Goal: Check status

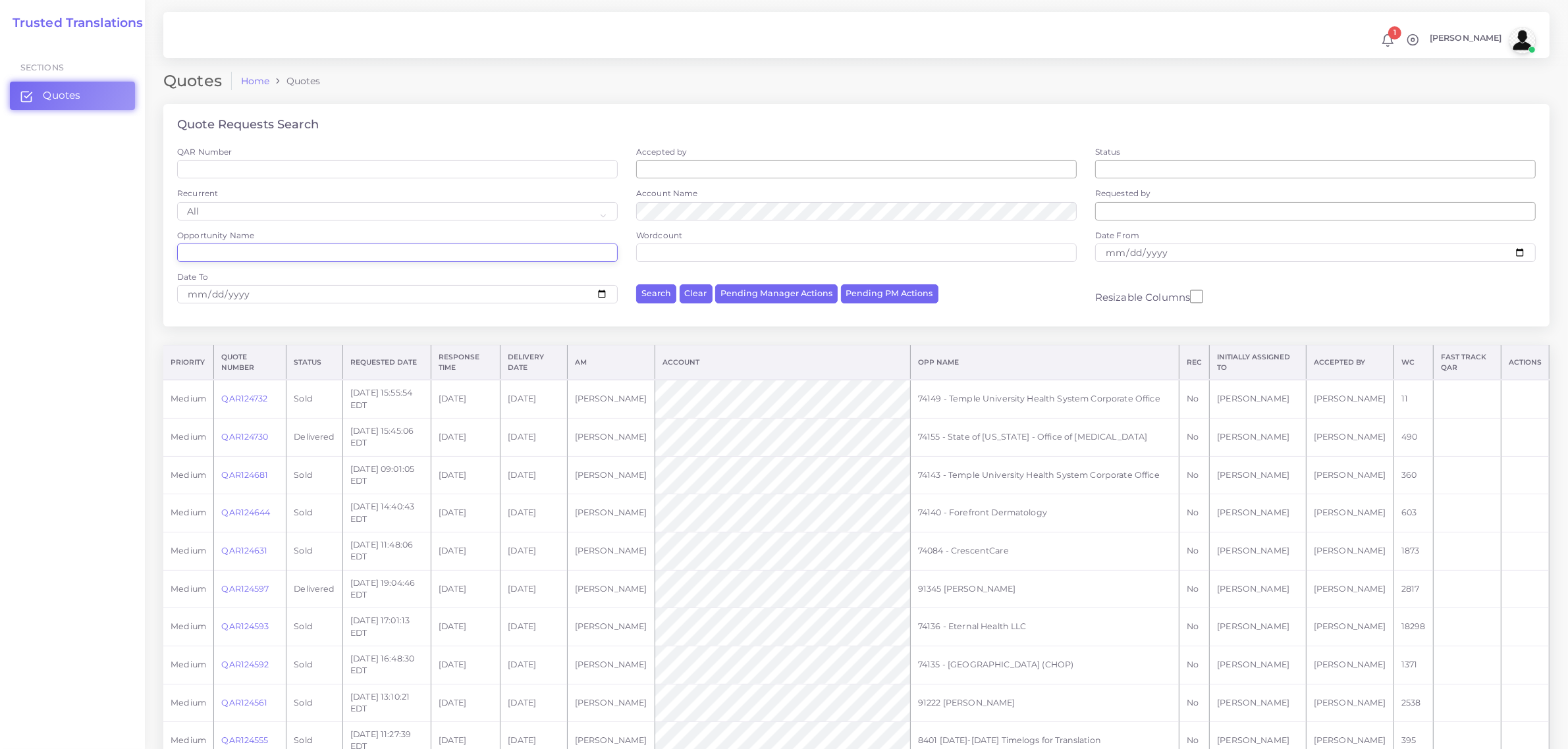
click at [238, 255] on input "Opportunity Name" at bounding box center [397, 253] width 440 height 19
paste input "74135"
type input "74135"
click at [655, 290] on button "Search" at bounding box center [656, 293] width 41 height 19
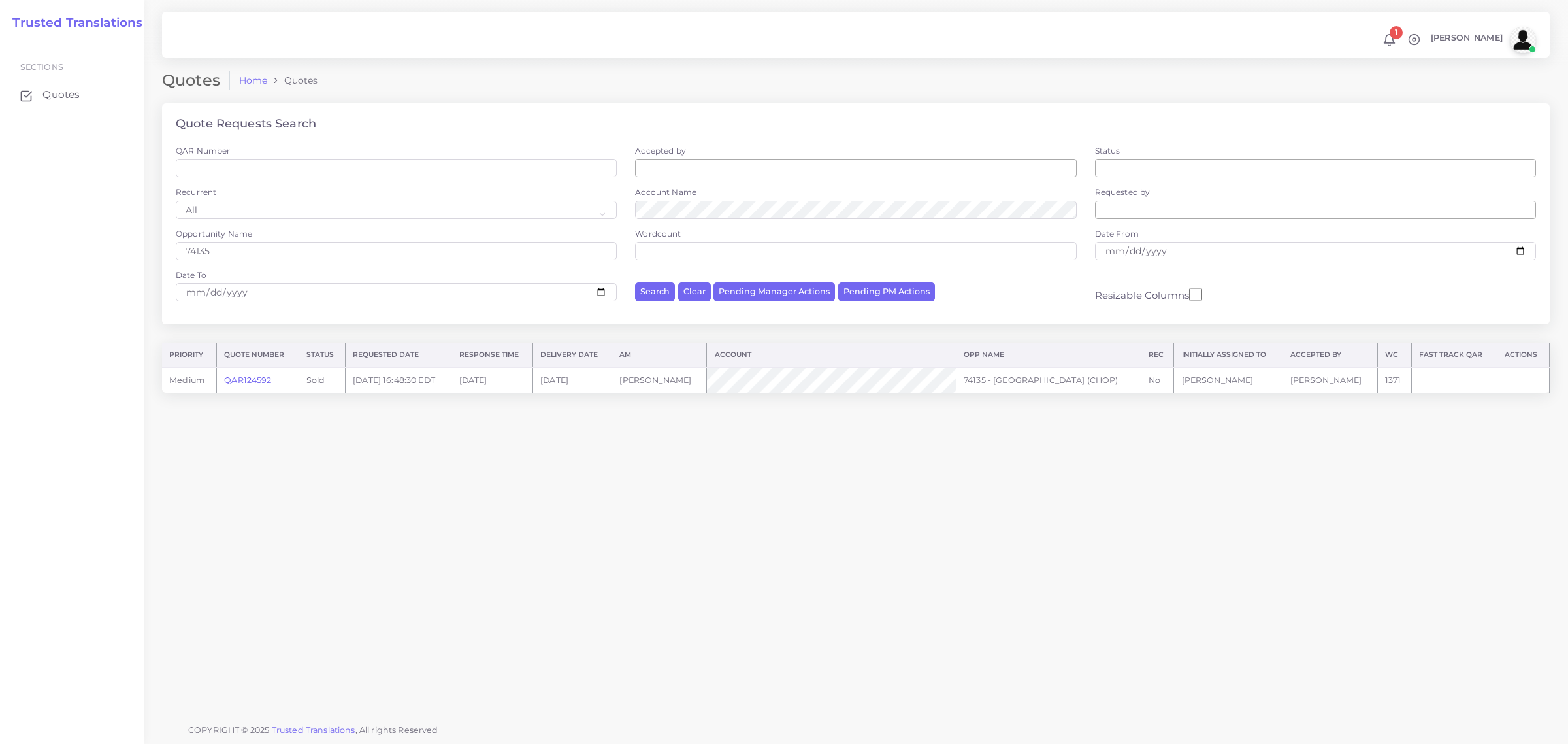
click at [243, 378] on link "QAR124592" at bounding box center [248, 380] width 47 height 10
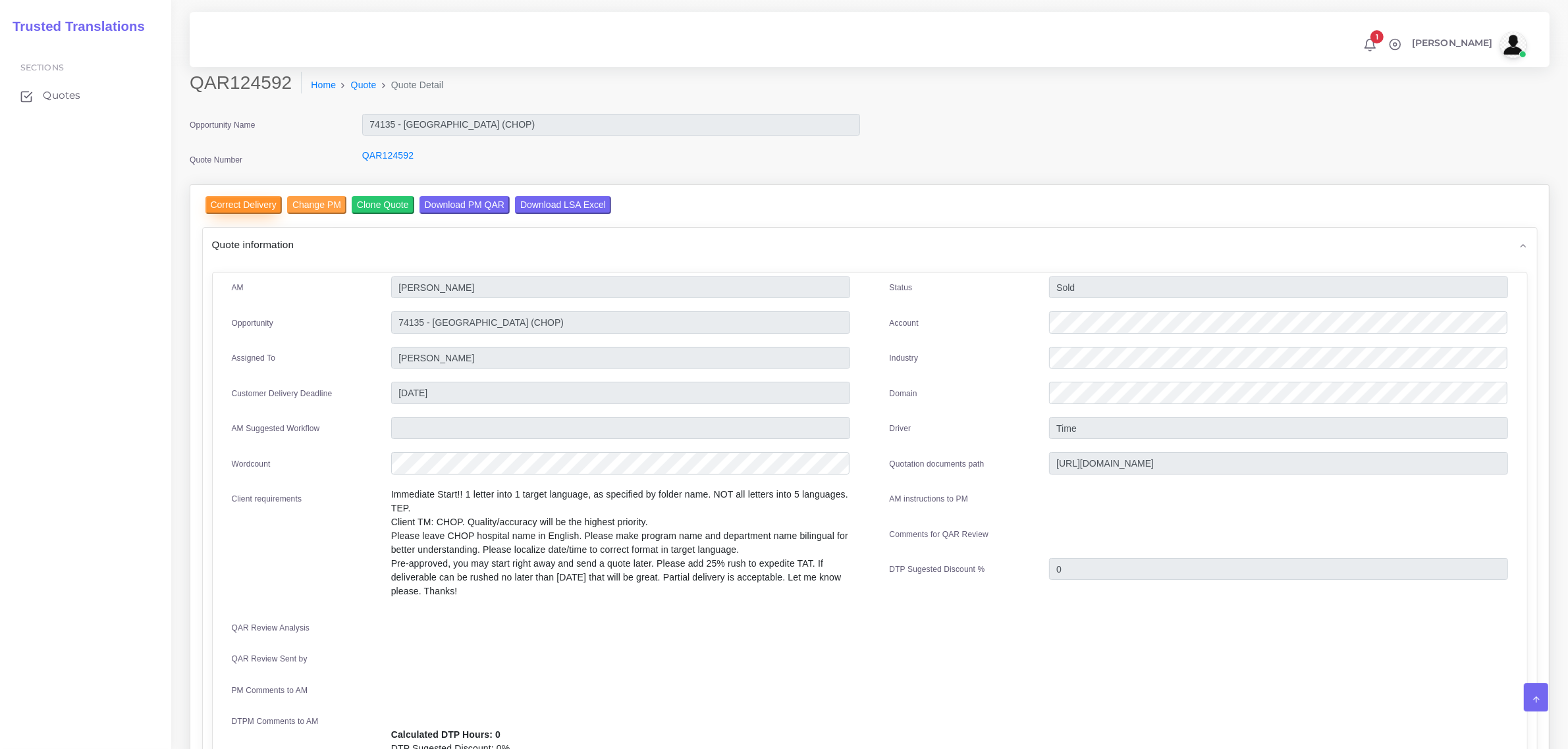
click at [244, 202] on input "Correct Delivery" at bounding box center [243, 205] width 76 height 18
